Goal: Complete application form: Complete application form

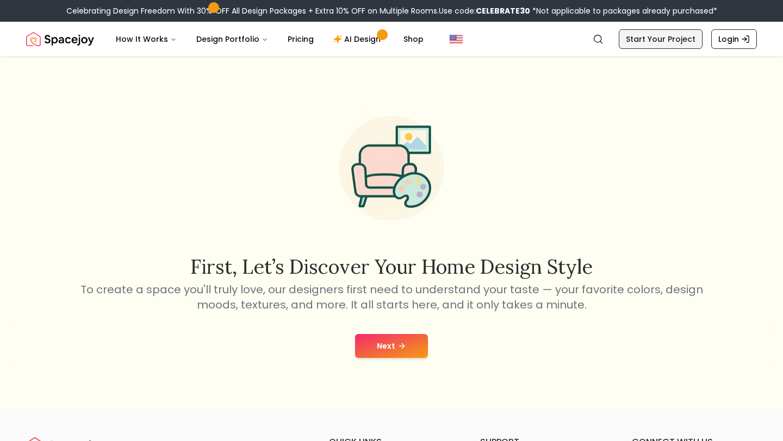
click at [646, 43] on link "Start Your Project" at bounding box center [661, 39] width 84 height 20
click at [675, 32] on link "Start Your Project" at bounding box center [661, 39] width 84 height 20
click at [390, 344] on button "Next" at bounding box center [391, 346] width 73 height 24
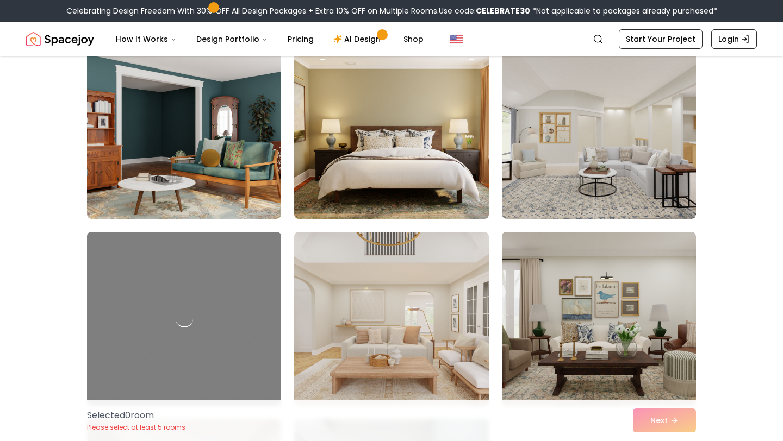
scroll to position [2894, 0]
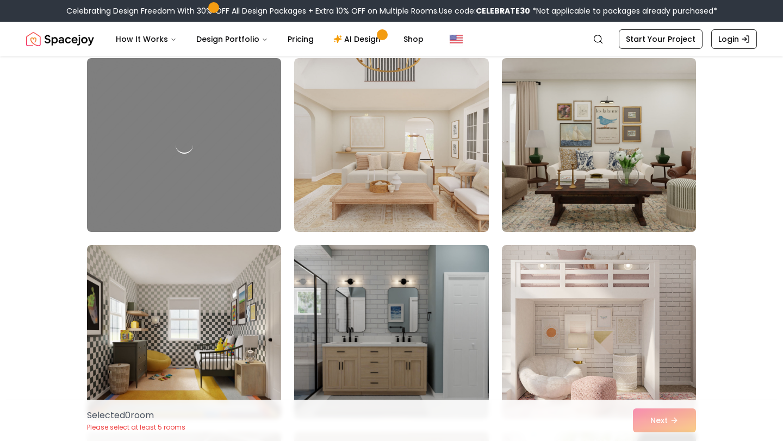
click at [536, 156] on img at bounding box center [599, 145] width 204 height 183
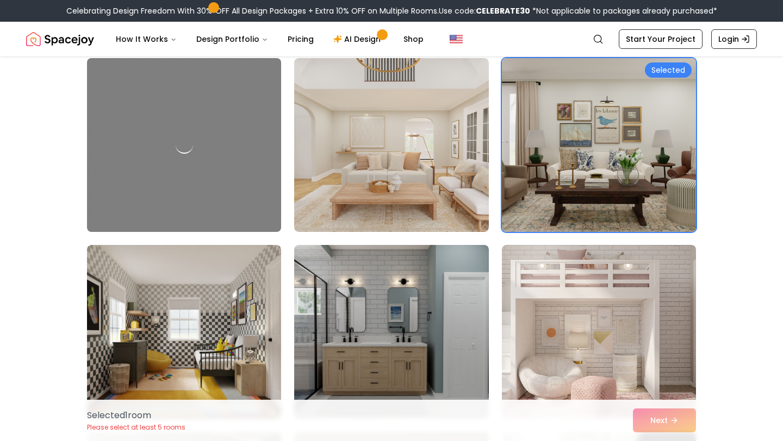
click at [667, 67] on div "Selected" at bounding box center [668, 70] width 47 height 15
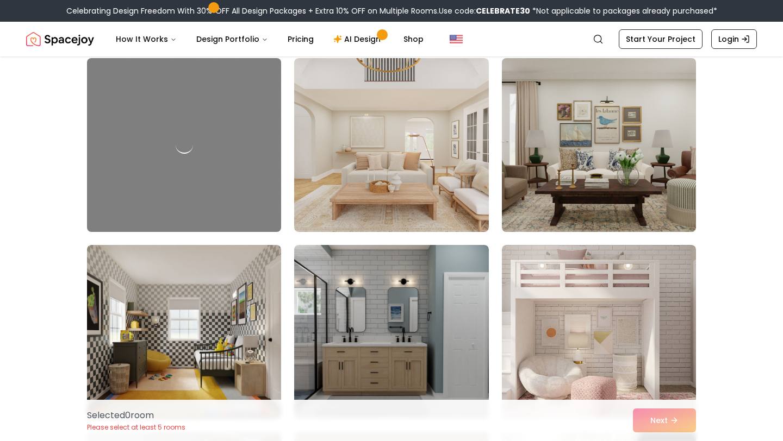
click at [623, 134] on img at bounding box center [599, 145] width 204 height 183
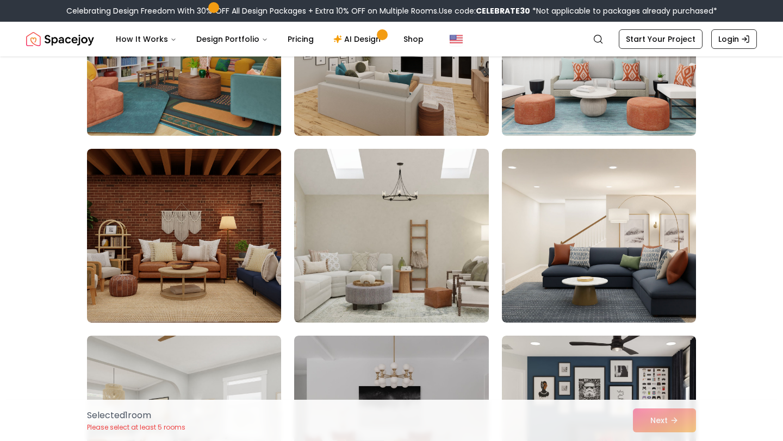
scroll to position [3367, 0]
